Goal: Task Accomplishment & Management: Manage account settings

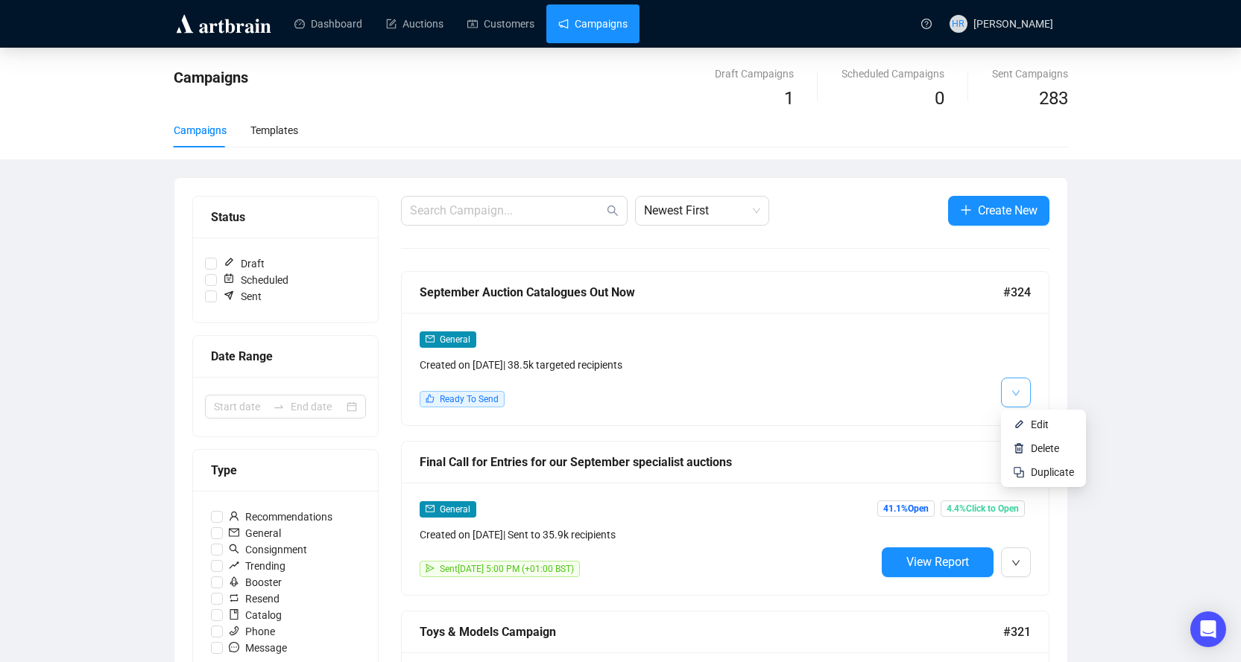
click at [1025, 389] on button "button" at bounding box center [1016, 393] width 30 height 30
click at [1022, 430] on img at bounding box center [1019, 425] width 12 height 12
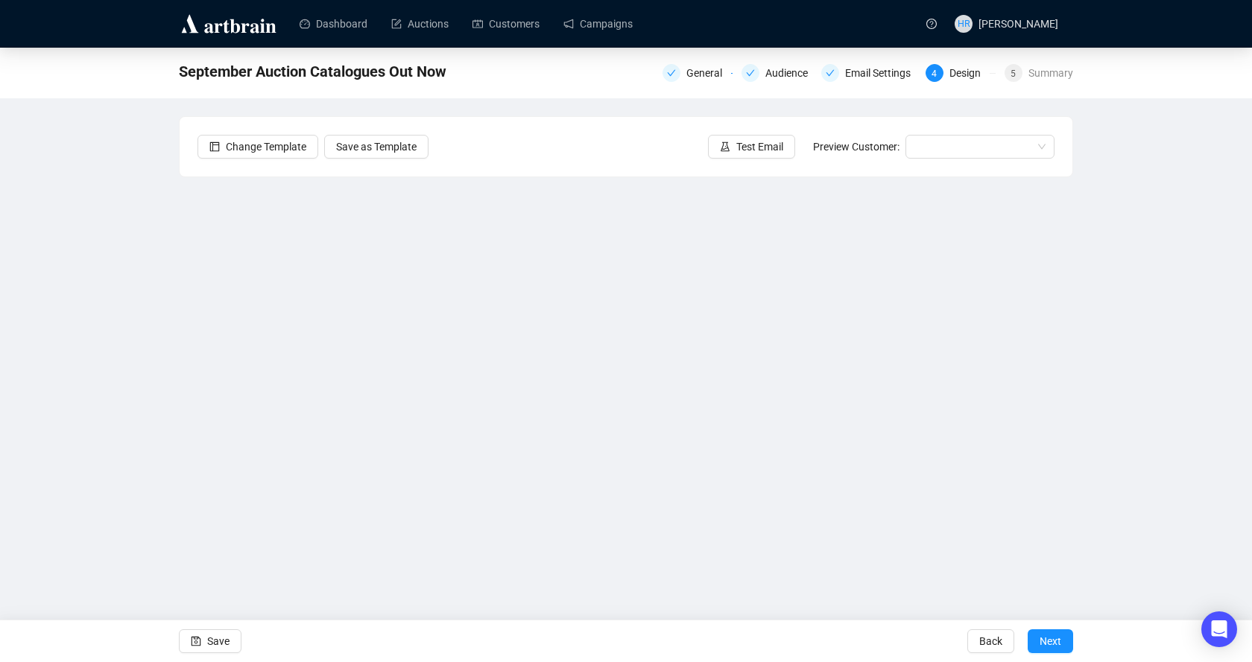
click at [967, 589] on div "Dashboard Auctions Customers Campaigns HR [PERSON_NAME] September Auction Catal…" at bounding box center [626, 331] width 1252 height 662
click at [234, 634] on button "Save" at bounding box center [210, 642] width 63 height 24
click at [192, 645] on icon "save" at bounding box center [196, 642] width 10 height 10
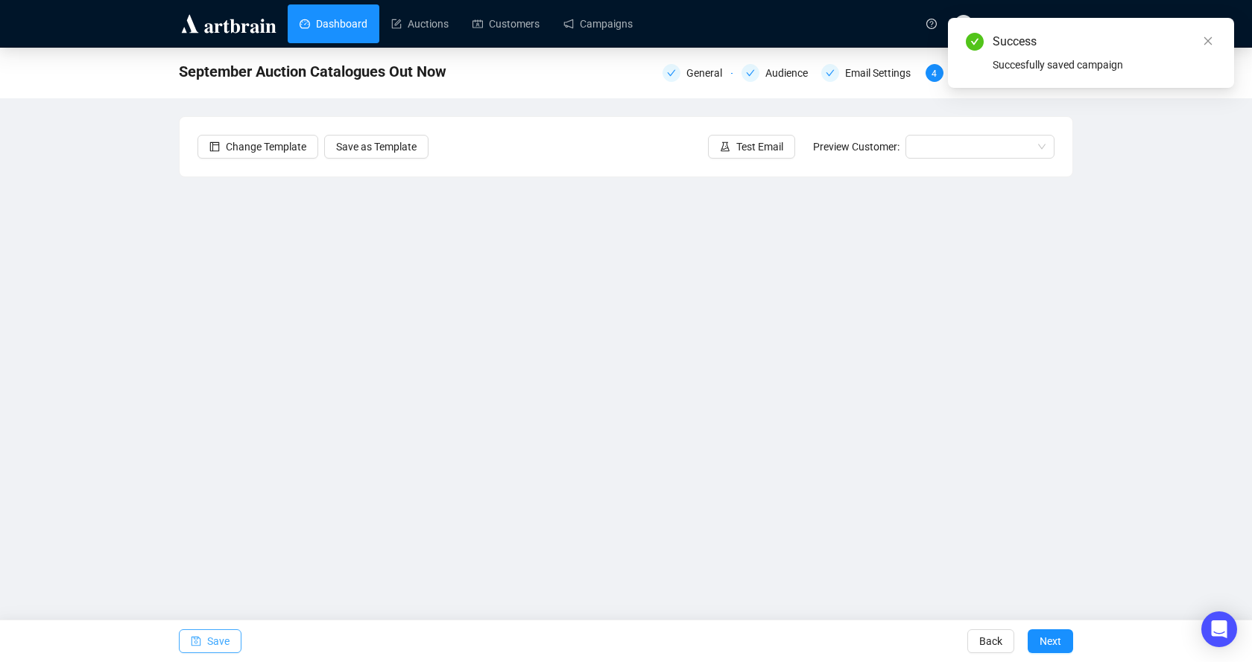
click at [338, 29] on link "Dashboard" at bounding box center [334, 23] width 68 height 39
